Goal: Use online tool/utility

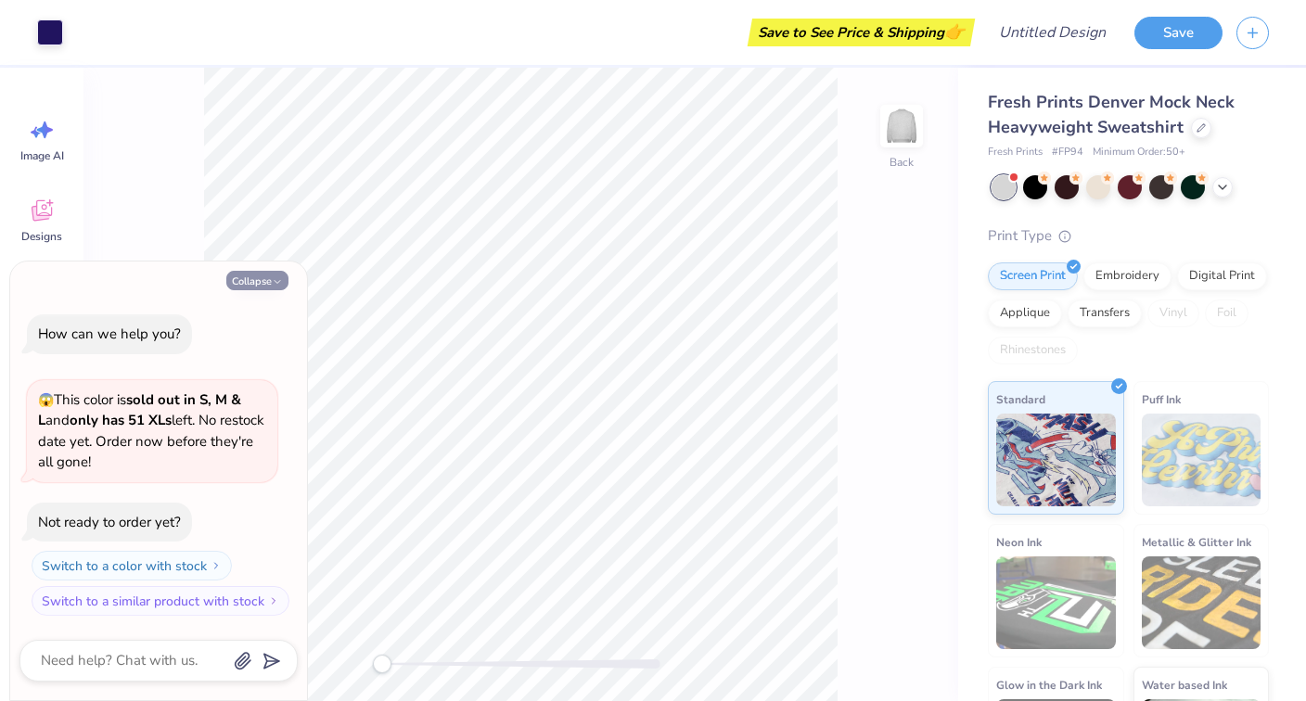
click at [261, 284] on button "Collapse" at bounding box center [257, 280] width 62 height 19
type textarea "x"
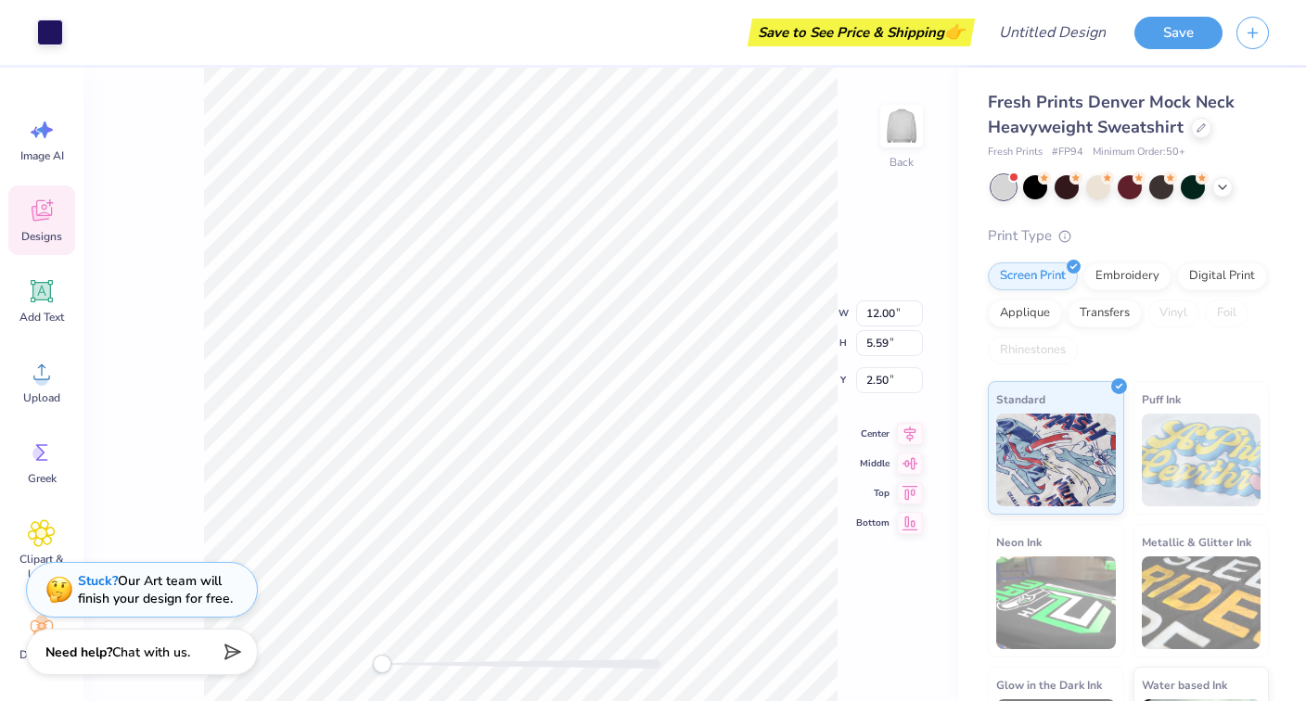
type input "3.40"
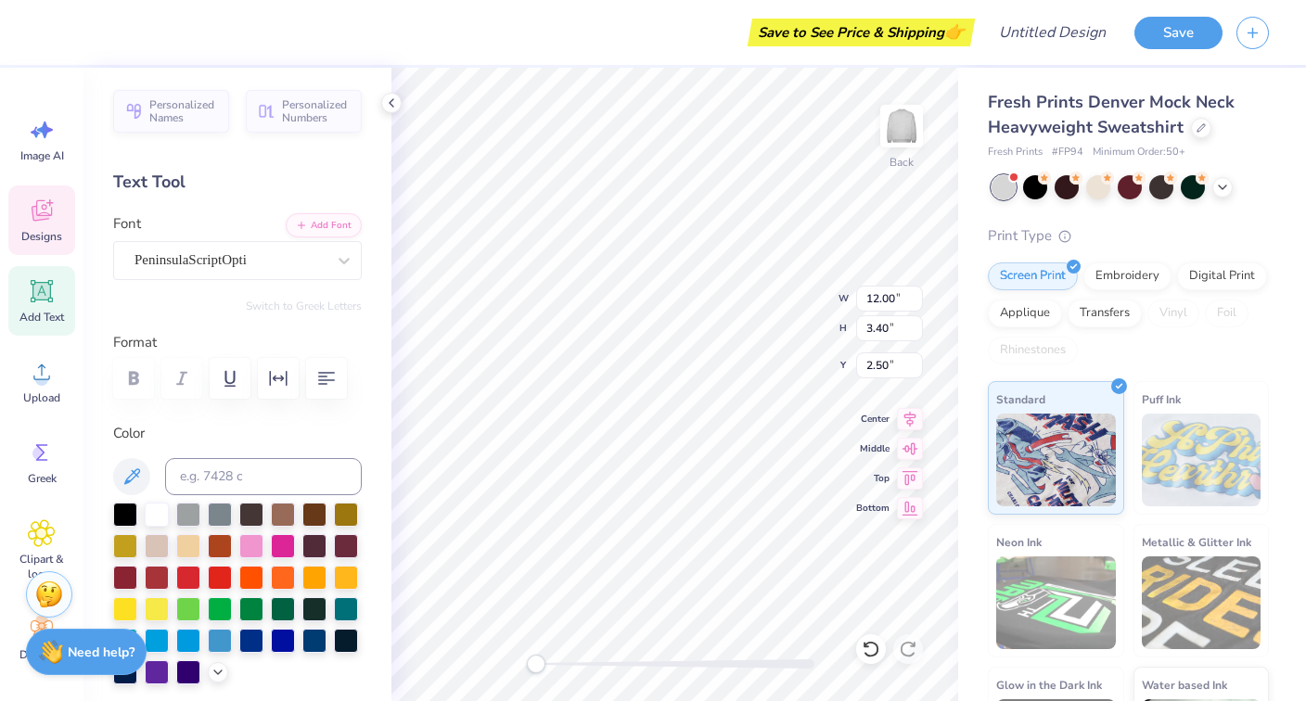
type textarea "G"
type textarea "Alpha Chi Omega"
type input "1.18"
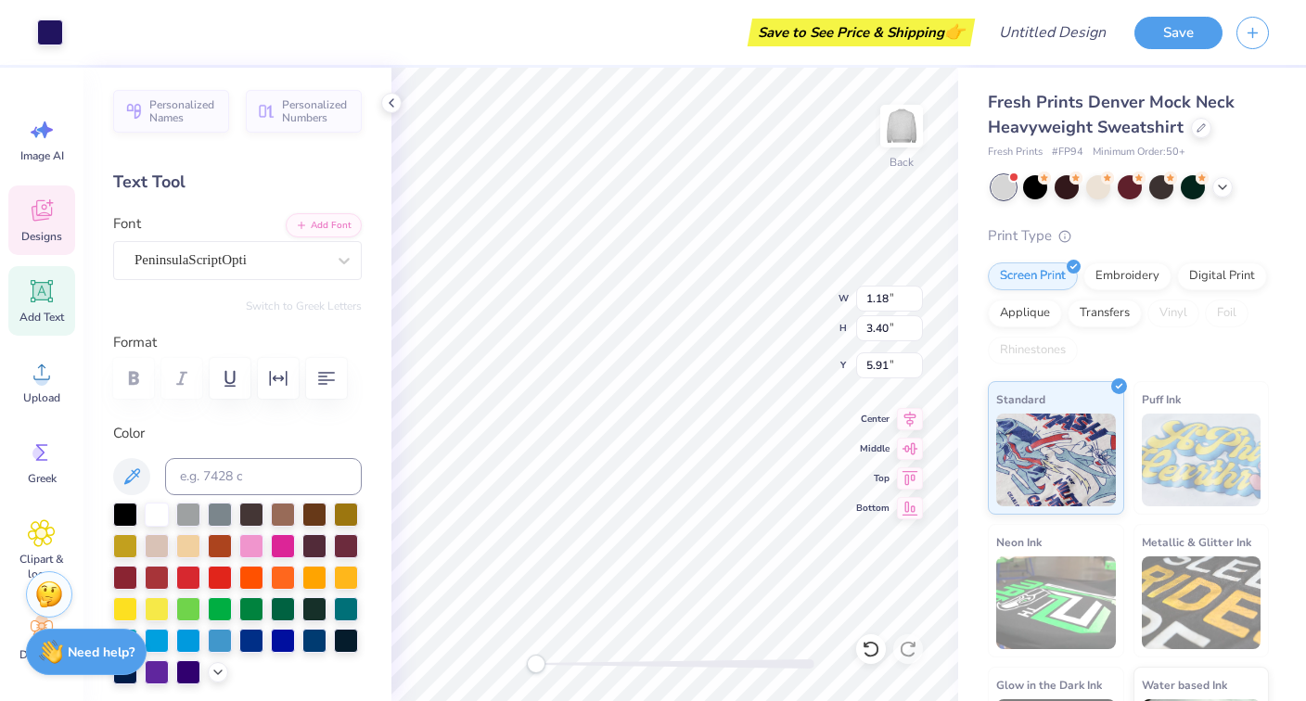
type input "1.37"
type input "5.91"
click at [1219, 187] on icon at bounding box center [1222, 185] width 15 height 15
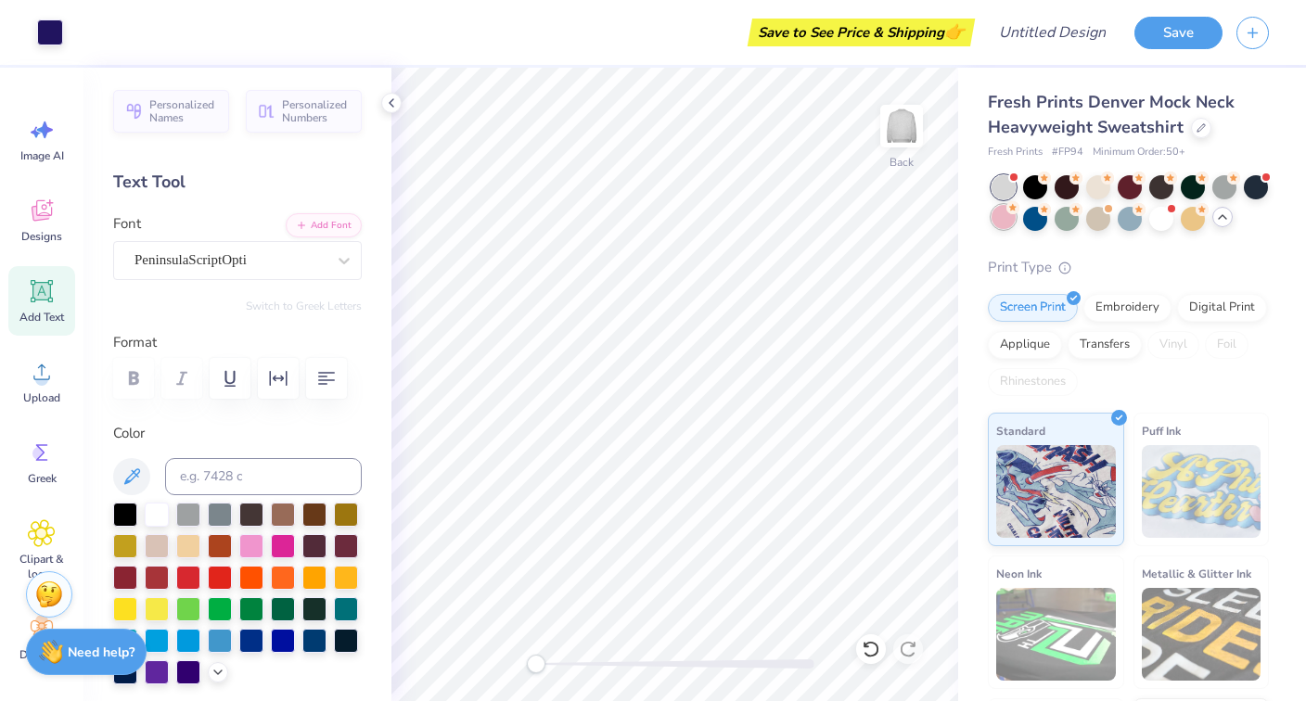
click at [1006, 224] on div at bounding box center [1003, 217] width 24 height 24
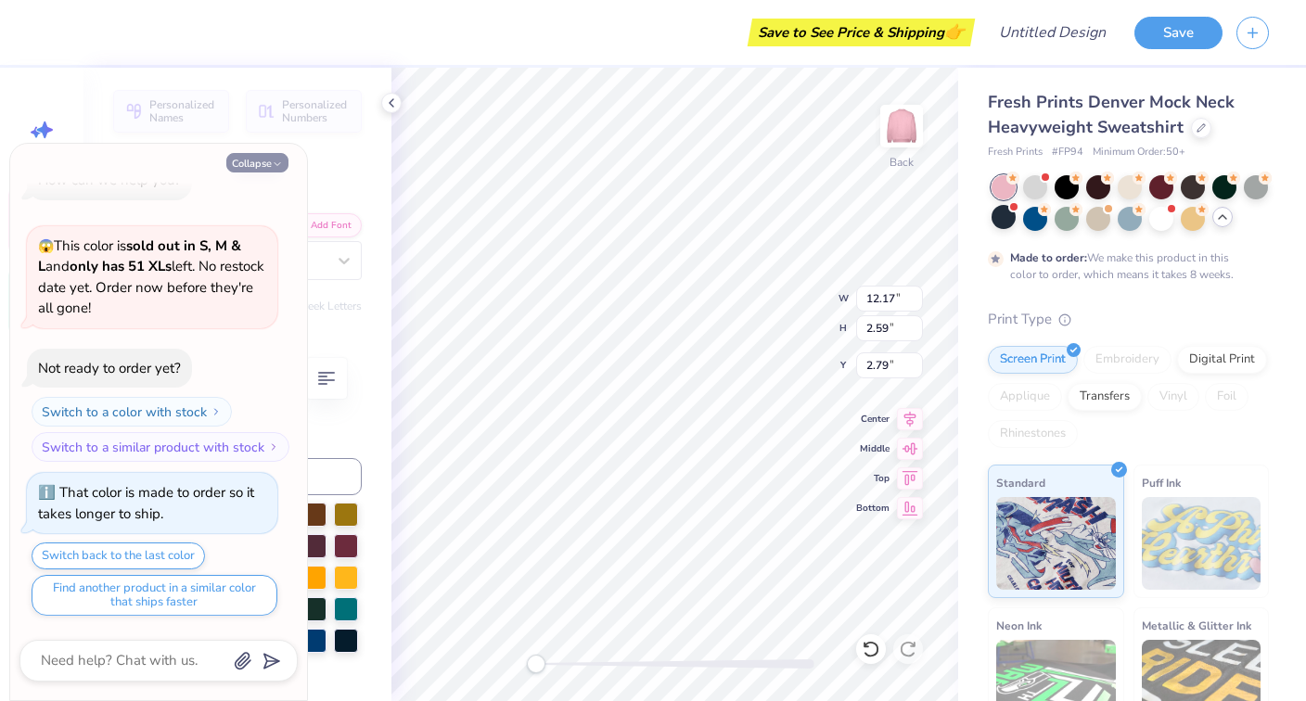
click at [252, 163] on button "Collapse" at bounding box center [257, 162] width 62 height 19
type textarea "x"
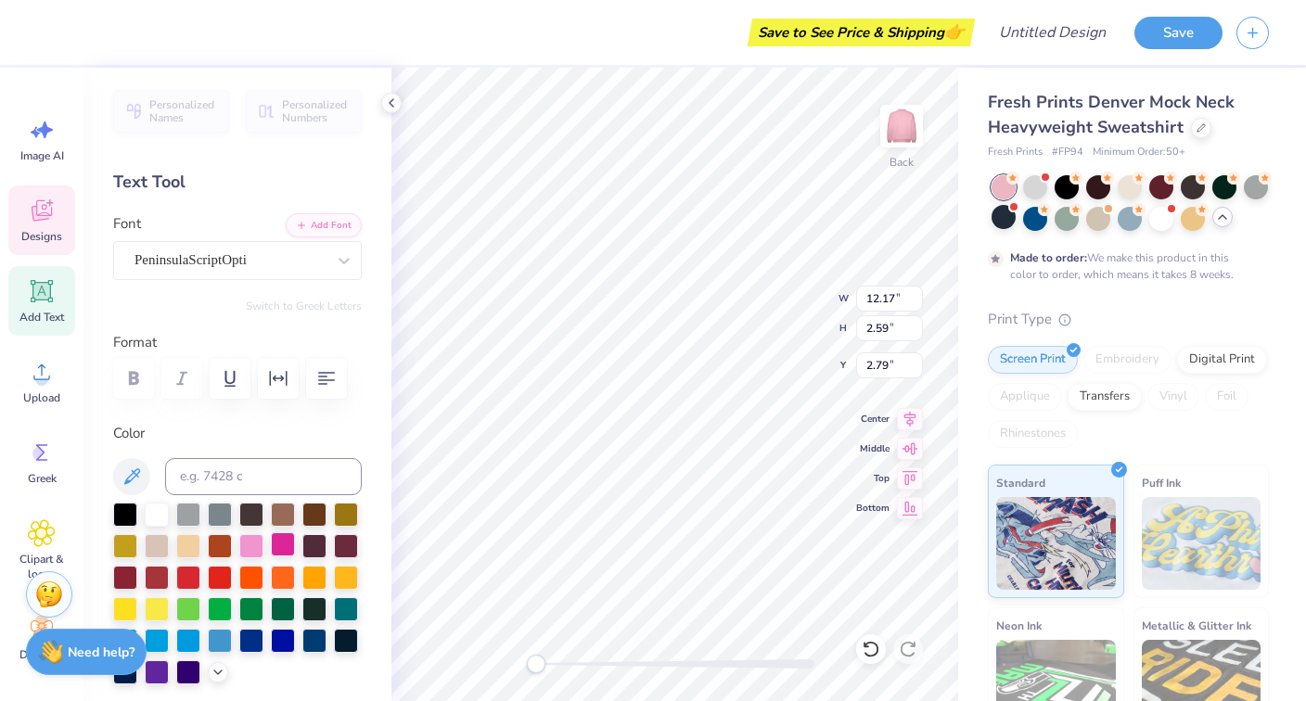
click at [281, 545] on div at bounding box center [283, 544] width 24 height 24
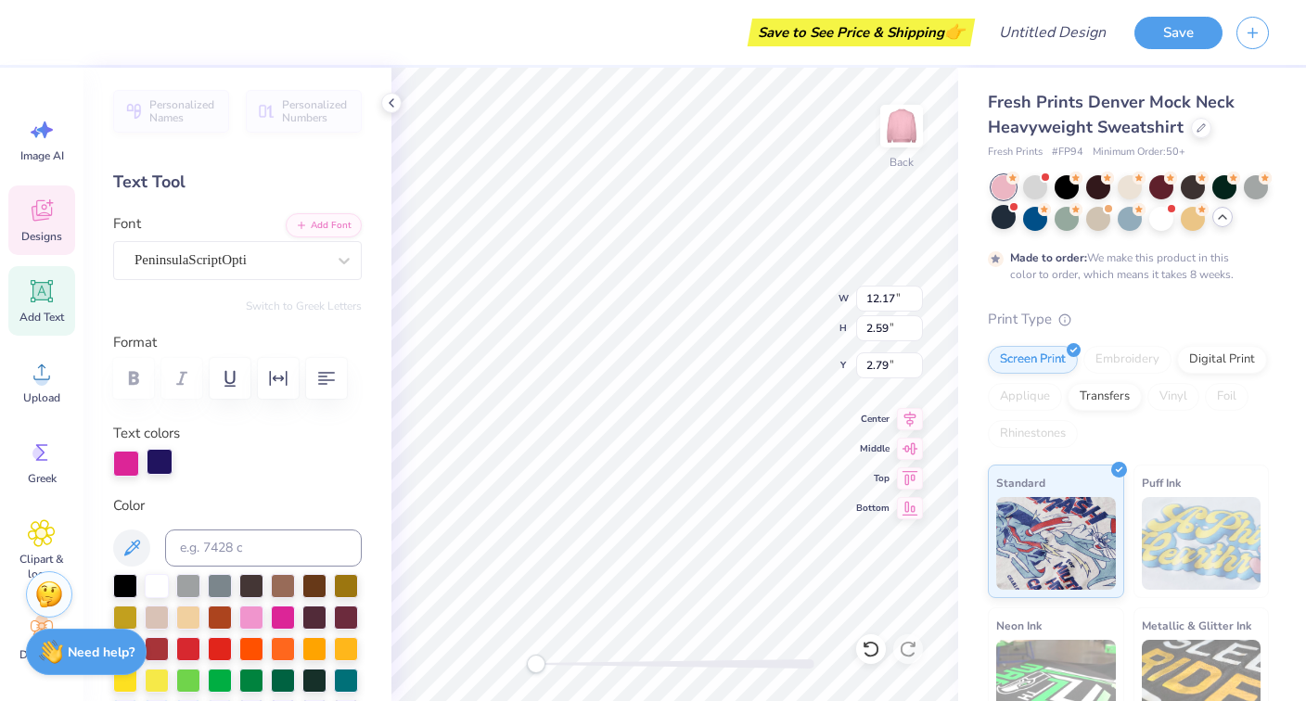
click at [156, 467] on div at bounding box center [160, 462] width 26 height 26
click at [283, 608] on div at bounding box center [283, 616] width 24 height 24
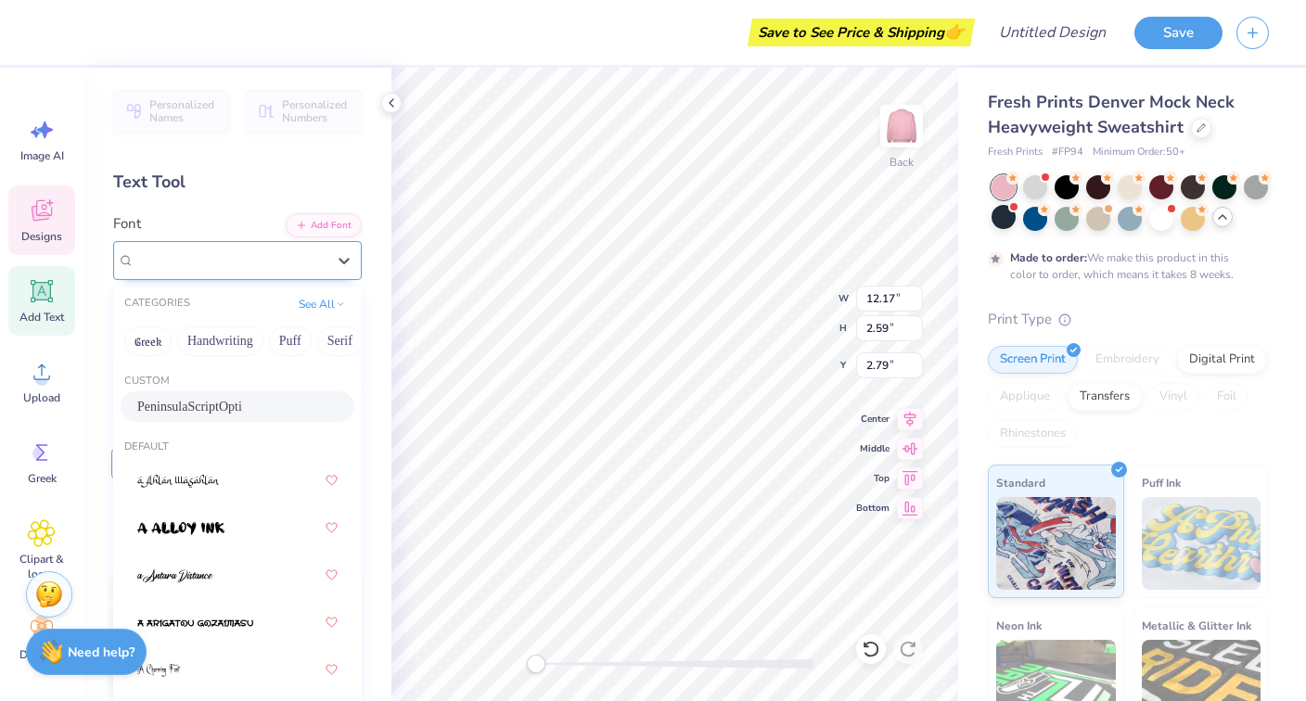
click at [243, 242] on div "PeninsulaScriptOpti" at bounding box center [237, 260] width 249 height 39
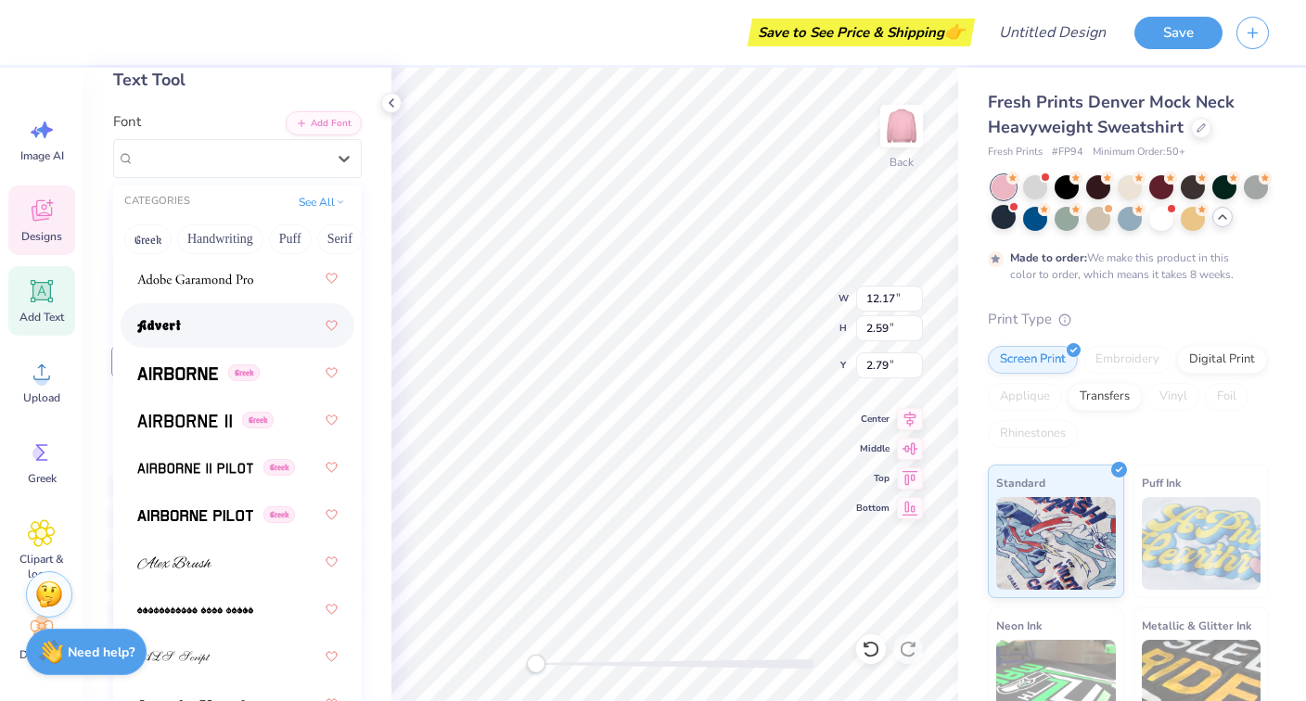
scroll to position [441, 0]
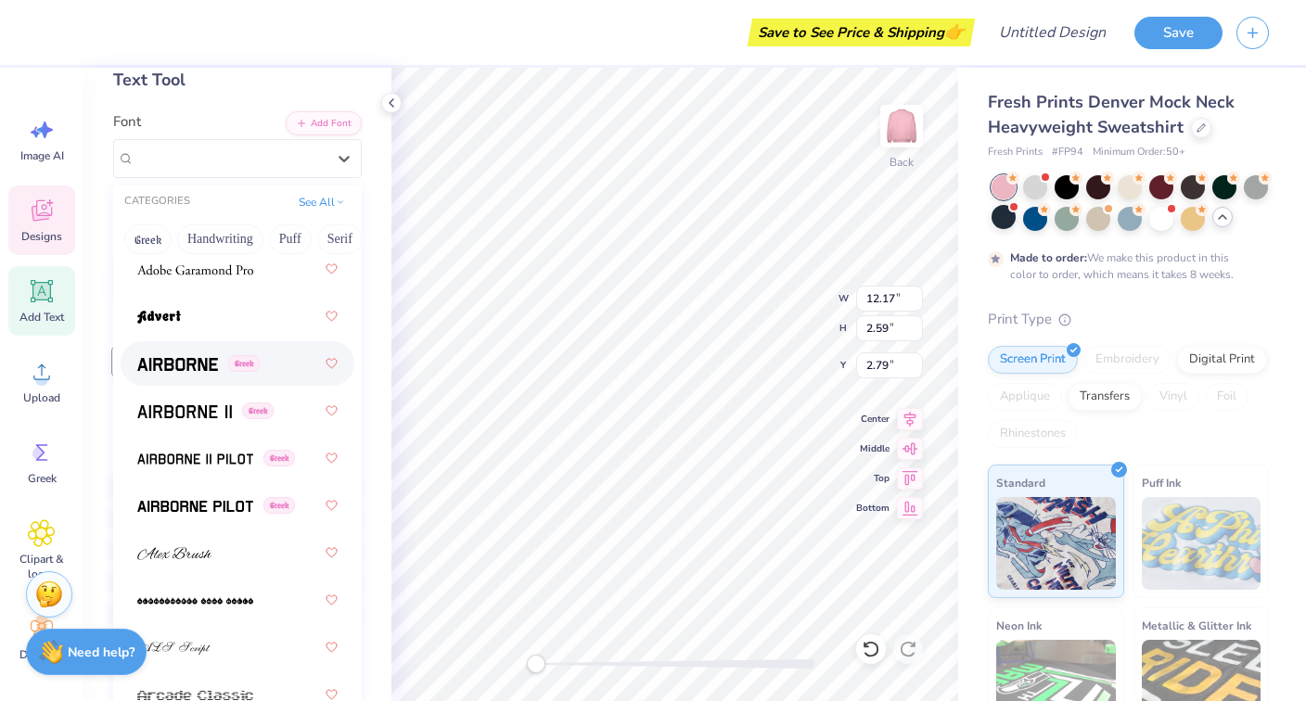
click at [192, 377] on div "Greek" at bounding box center [237, 363] width 200 height 33
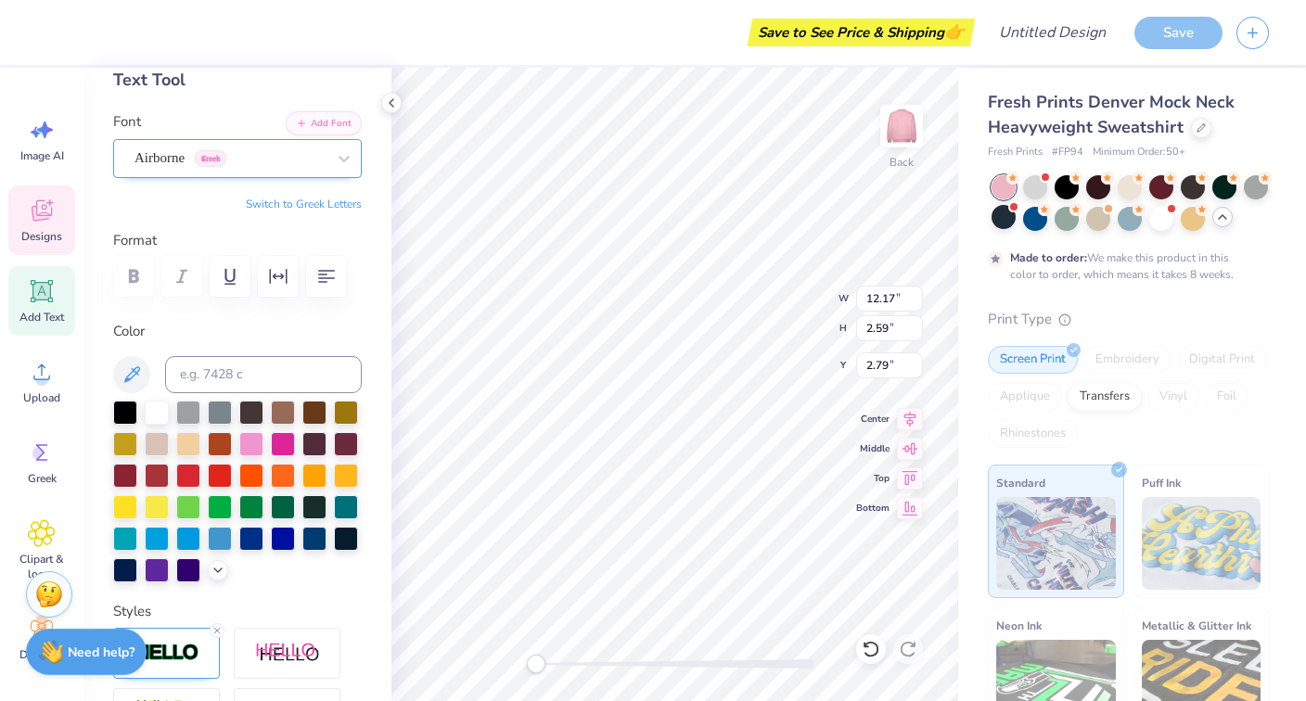
click at [187, 163] on div "Airborne Greek" at bounding box center [230, 158] width 195 height 29
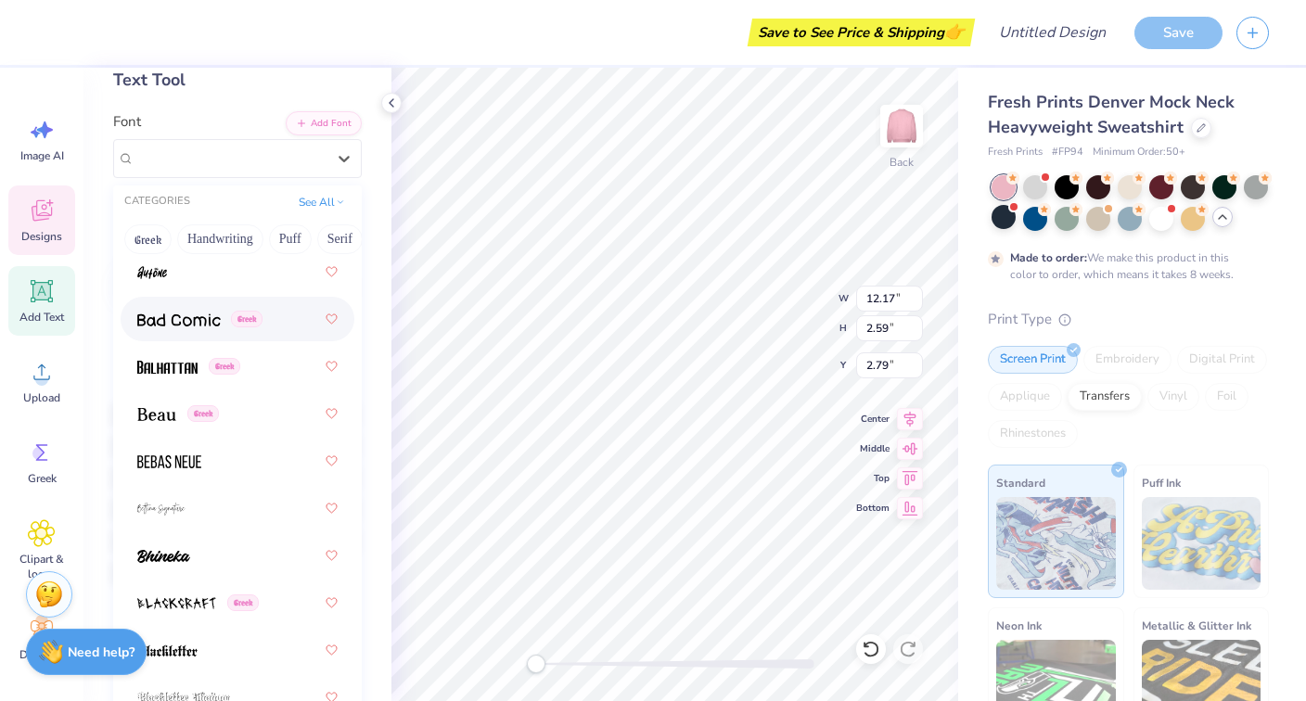
scroll to position [1170, 0]
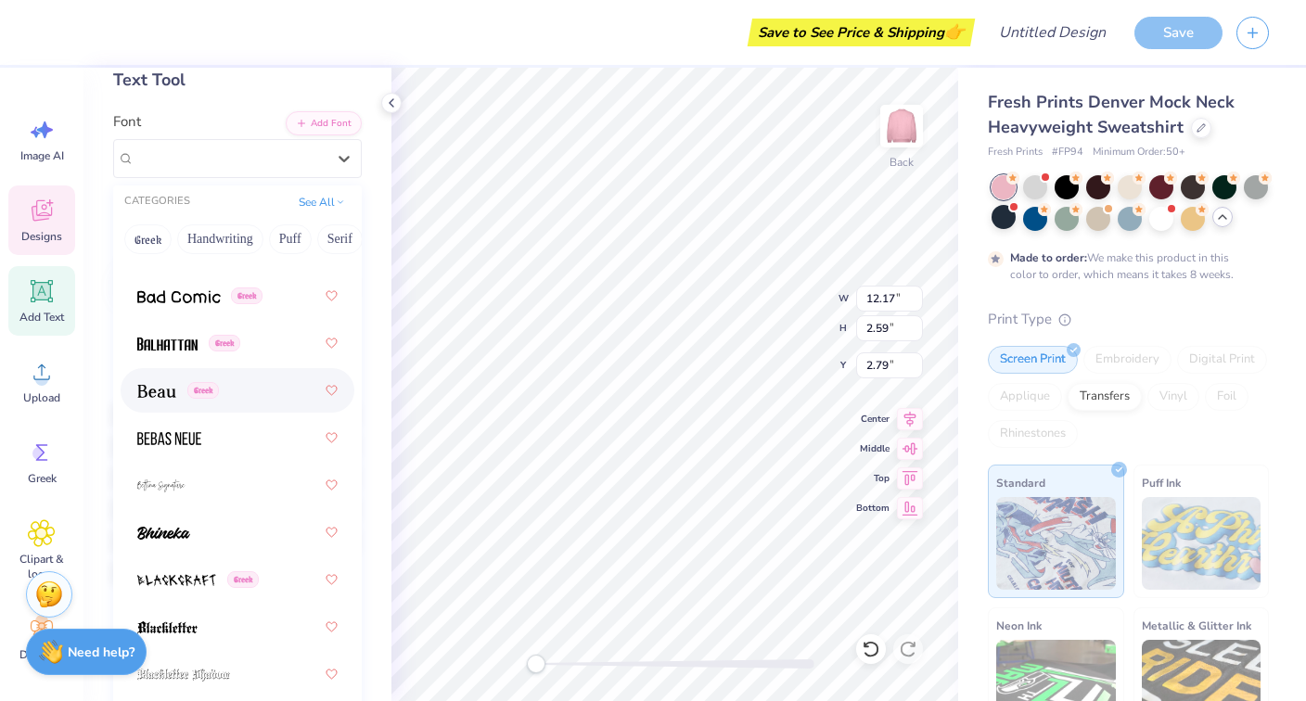
click at [161, 374] on div "Greek" at bounding box center [237, 390] width 200 height 33
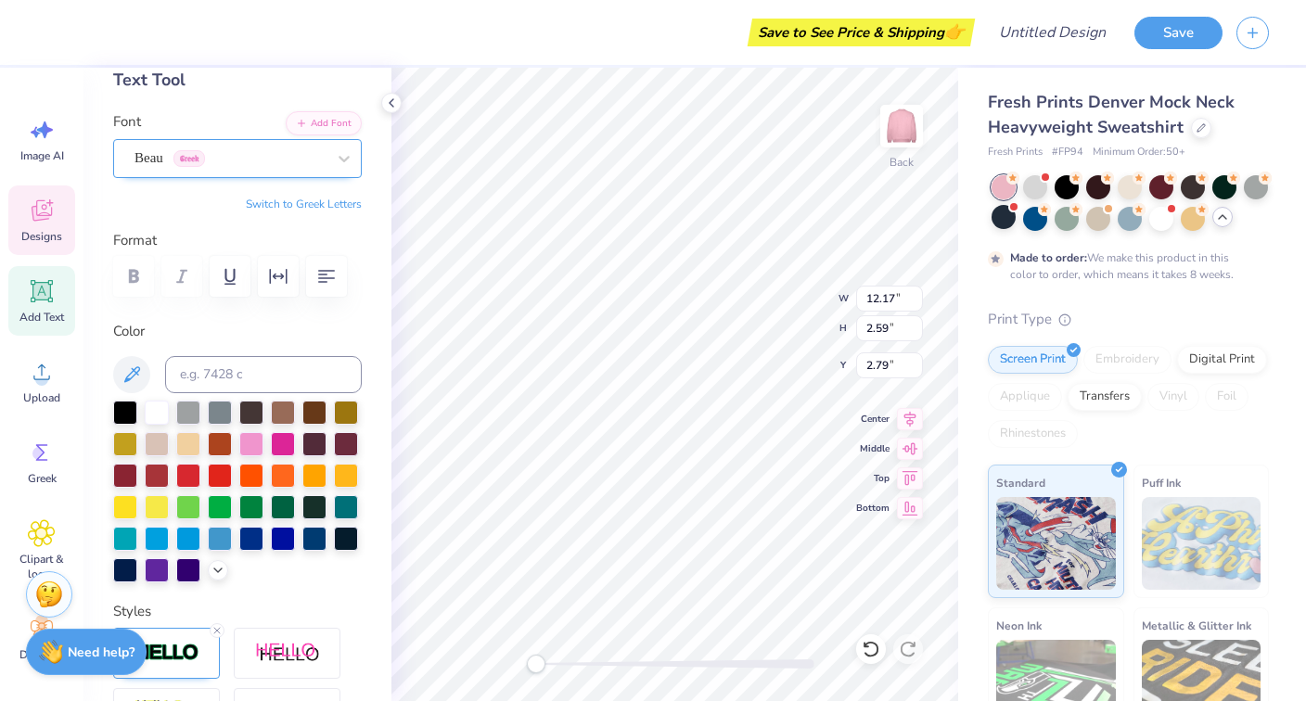
click at [179, 163] on div "Beau Greek" at bounding box center [230, 158] width 195 height 29
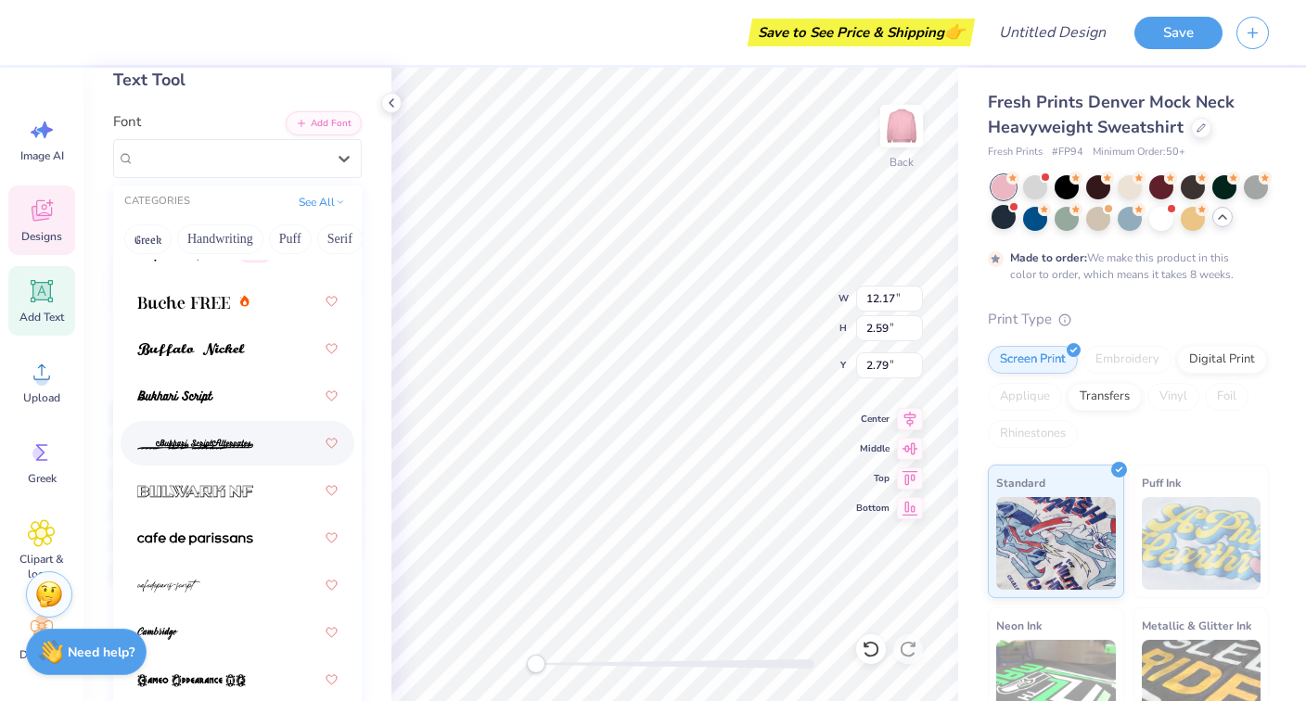
scroll to position [2429, 0]
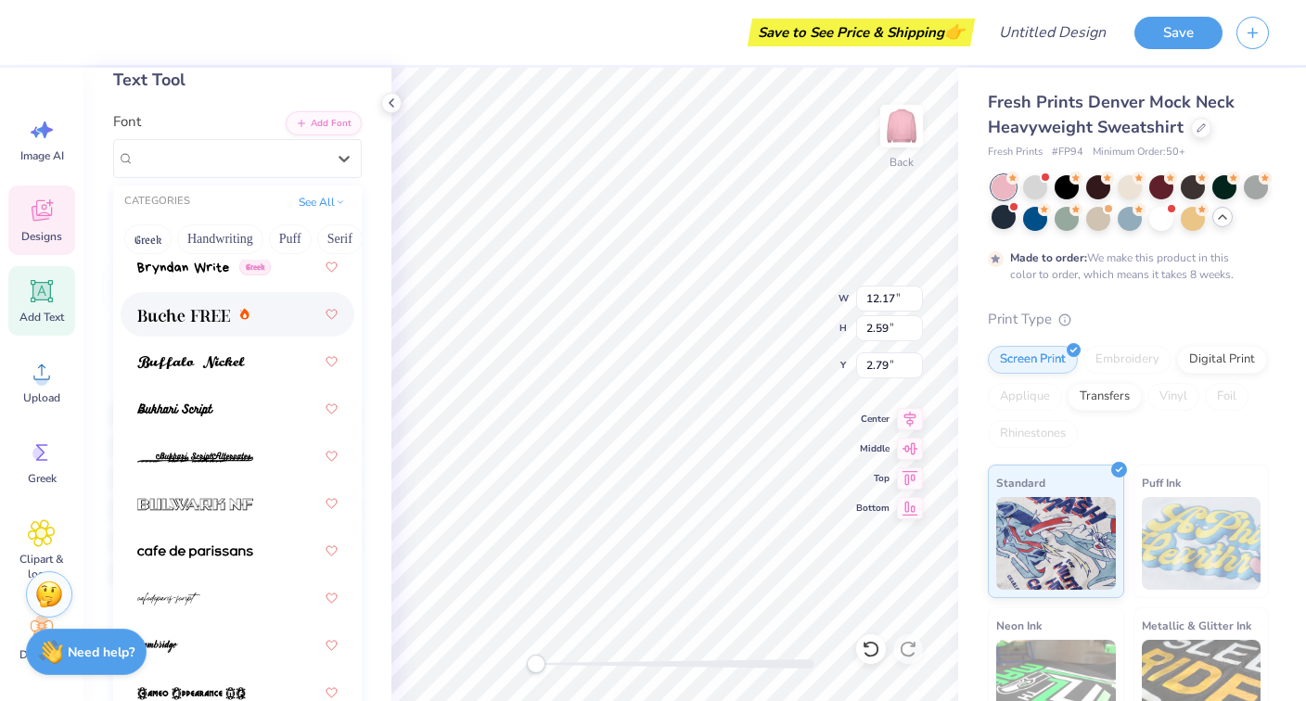
click at [234, 315] on div at bounding box center [193, 314] width 112 height 19
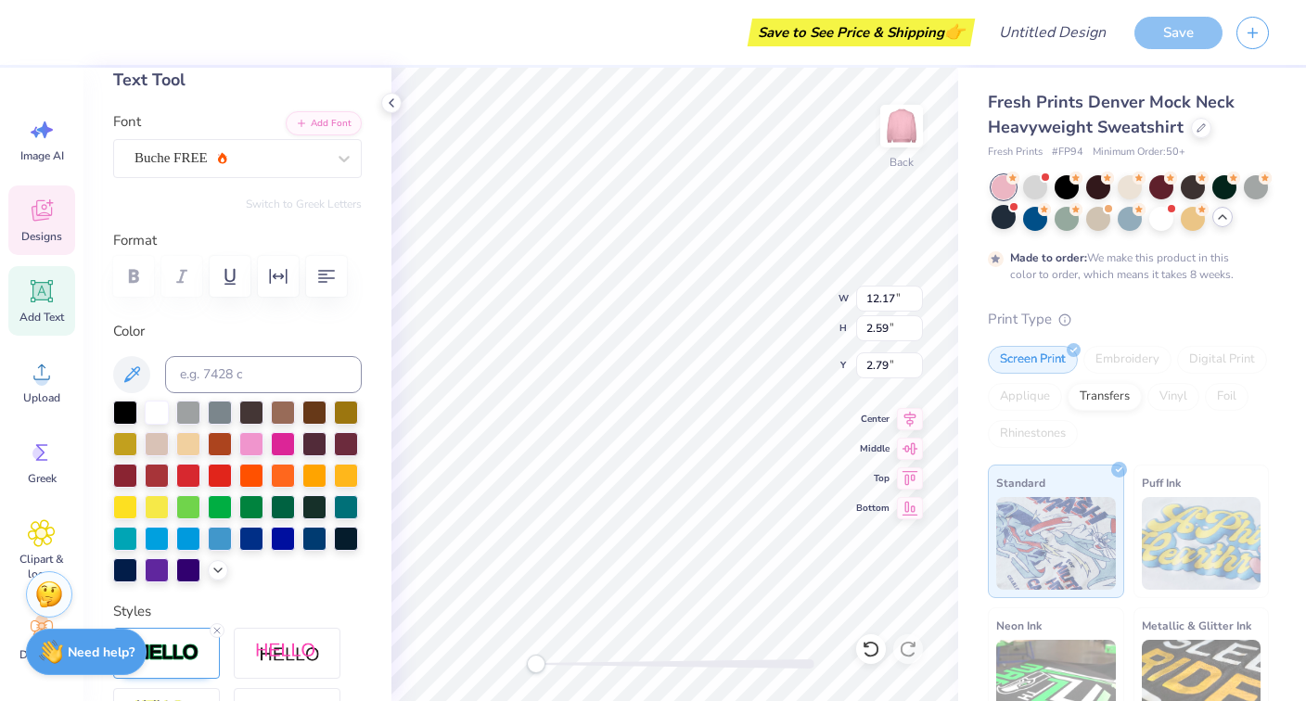
scroll to position [1, 2]
type textarea "Alpha Chi Omega"
